Goal: Transaction & Acquisition: Book appointment/travel/reservation

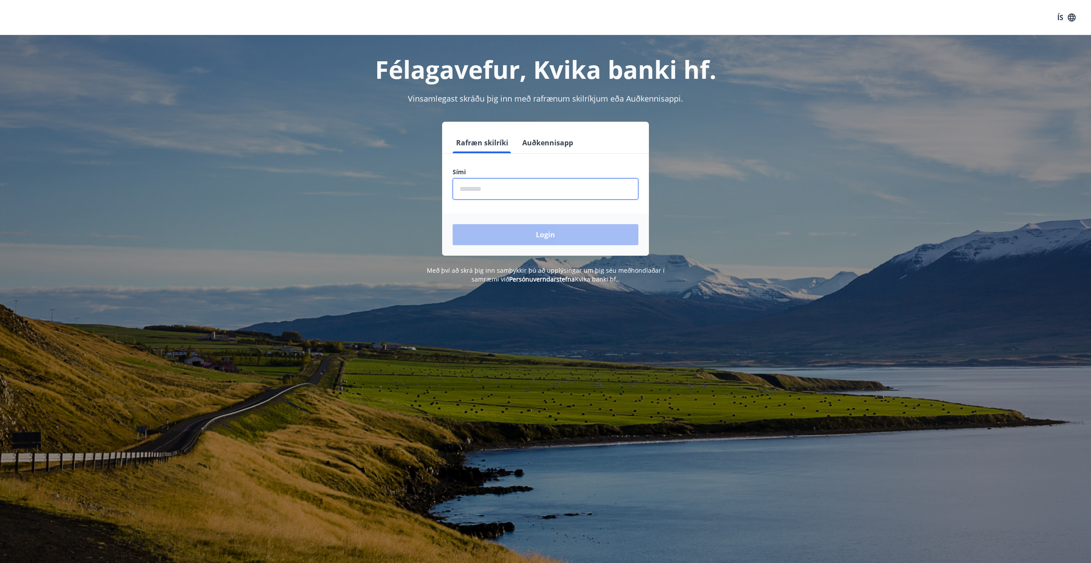
click at [485, 190] on input "phone" at bounding box center [545, 188] width 186 height 21
type input "********"
click at [578, 230] on button "Login" at bounding box center [545, 234] width 186 height 21
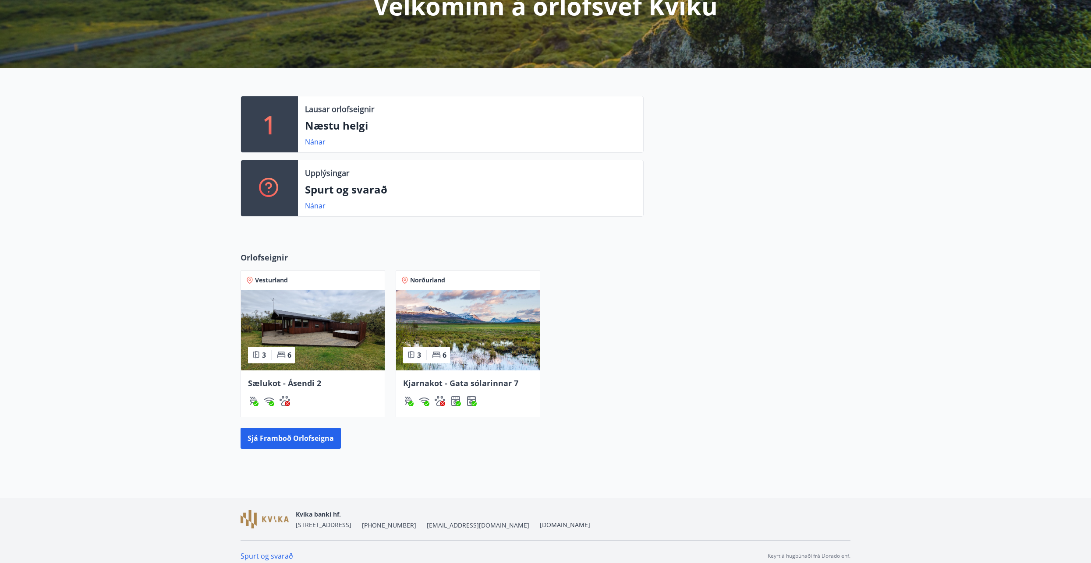
scroll to position [140, 0]
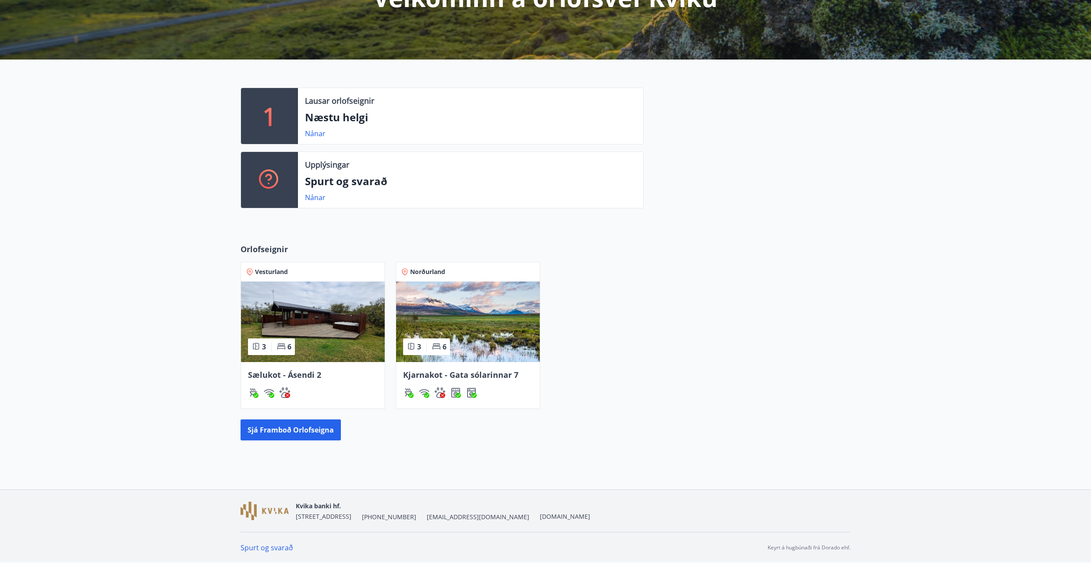
click at [324, 326] on img at bounding box center [313, 322] width 144 height 81
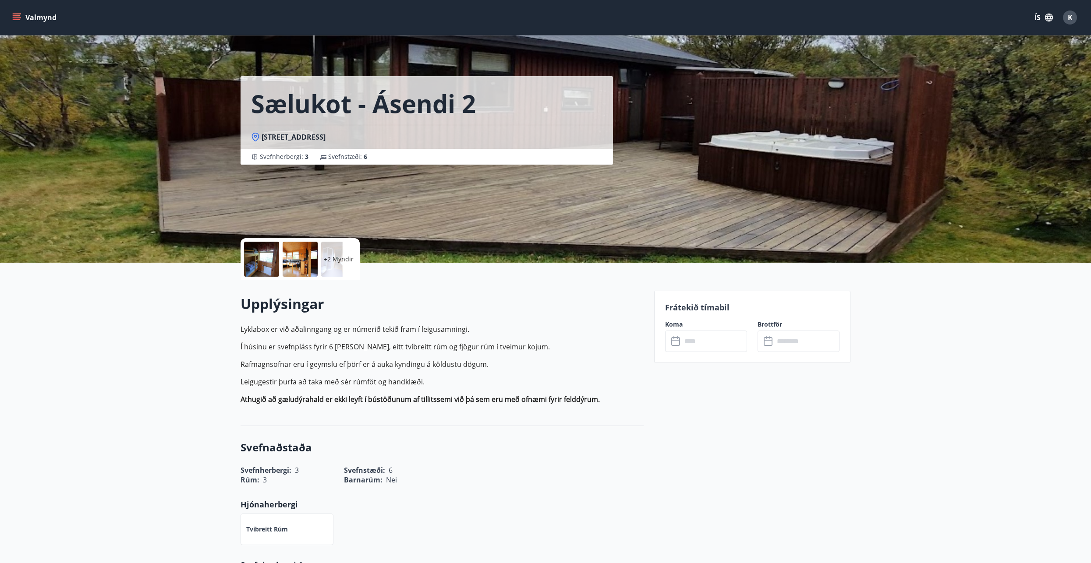
click at [914, 164] on div "Sælukot - Ásendi 2 Ásendi 2, 320 Reykholti Svefnherbergi : 3 Svefnstæði : 6" at bounding box center [545, 131] width 1091 height 263
click at [341, 258] on p "+2 Myndir" at bounding box center [339, 259] width 30 height 9
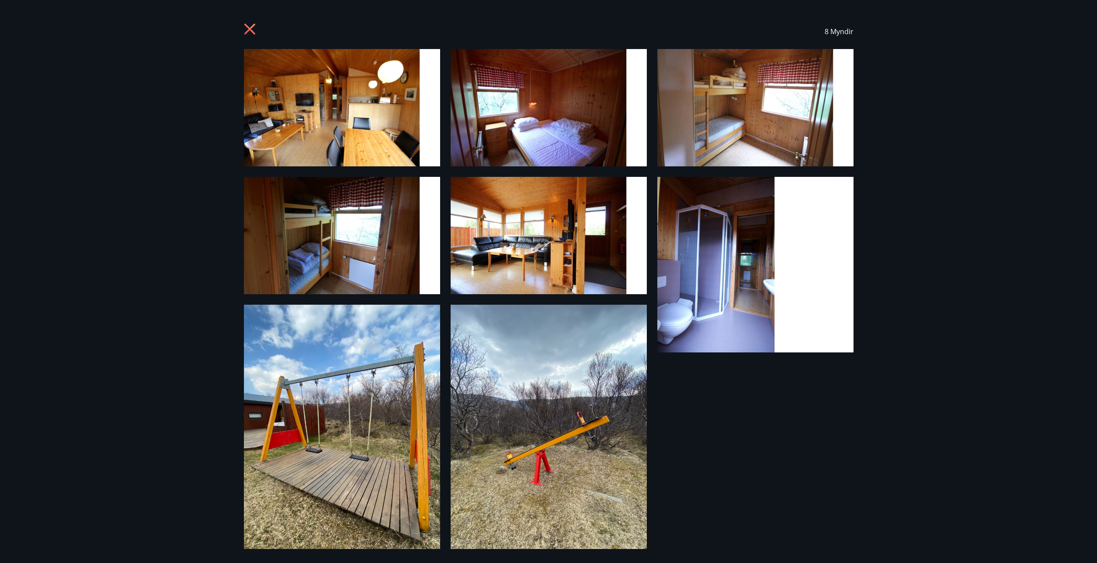
click at [251, 31] on icon at bounding box center [251, 30] width 14 height 14
